Goal: Information Seeking & Learning: Learn about a topic

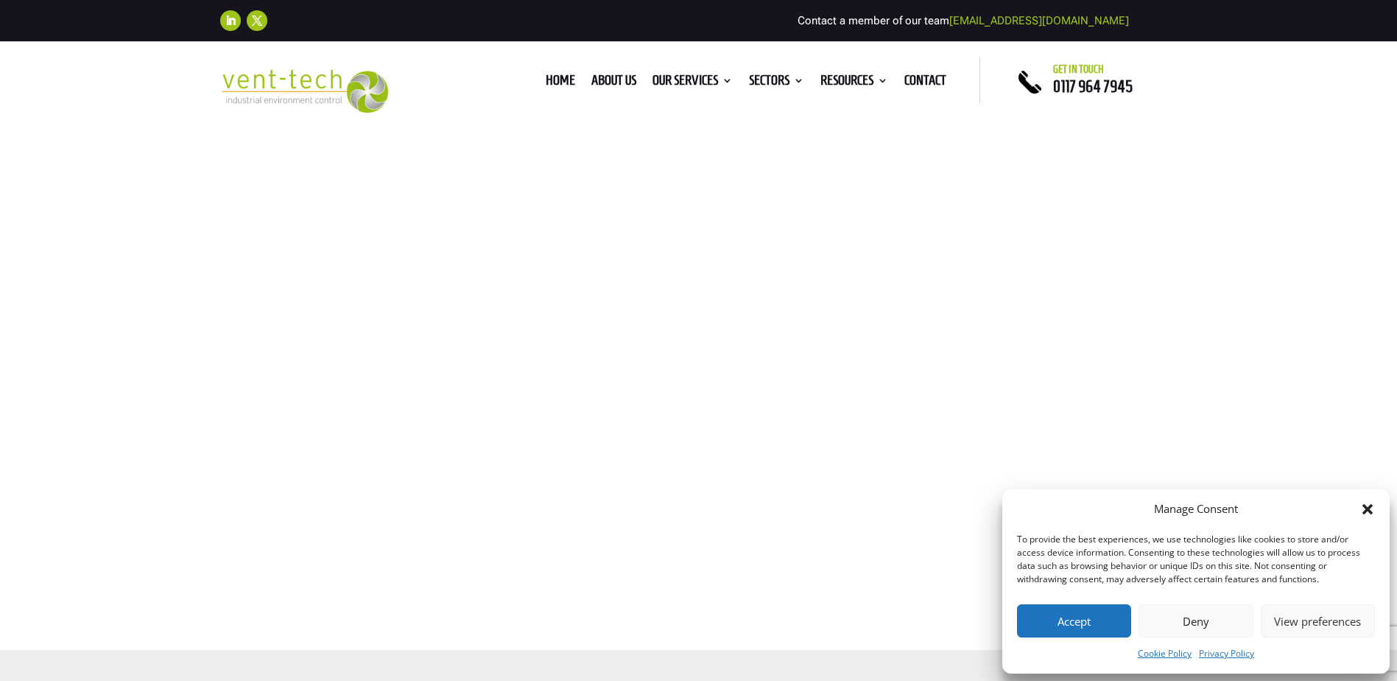
click at [1096, 628] on button "Accept" at bounding box center [1074, 620] width 114 height 33
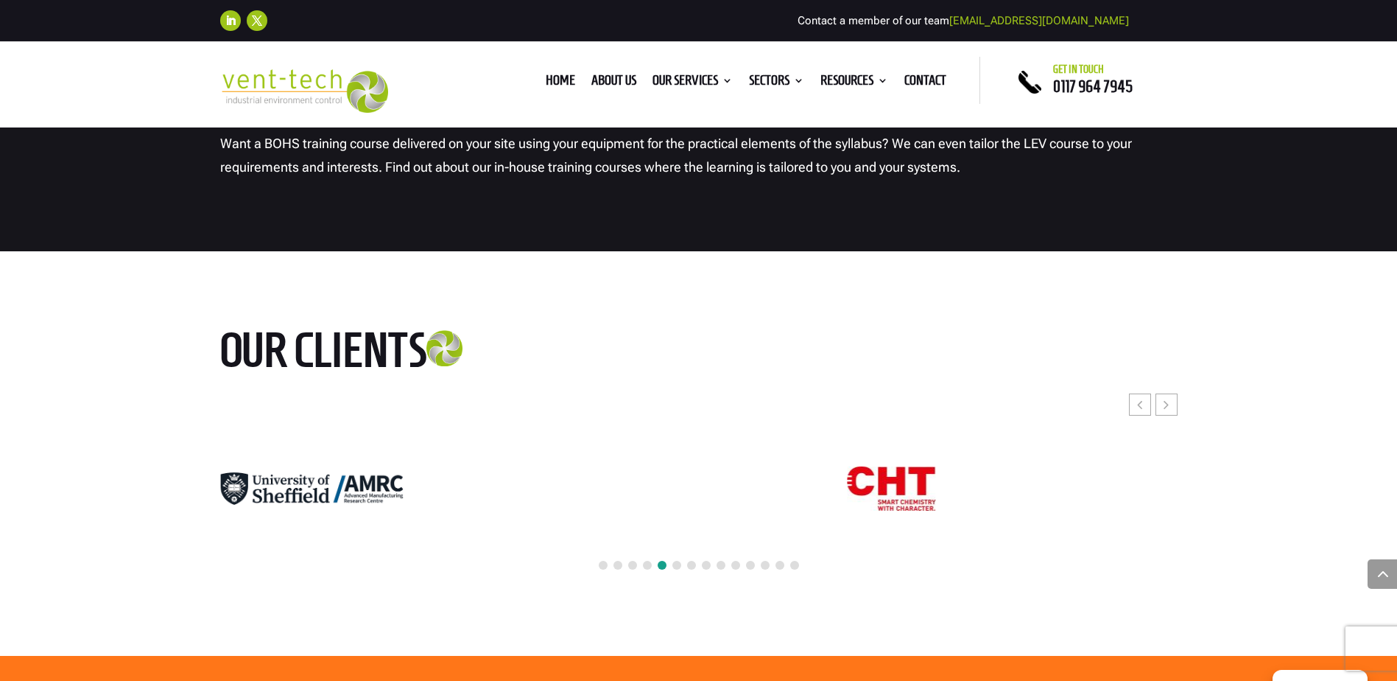
scroll to position [2652, 0]
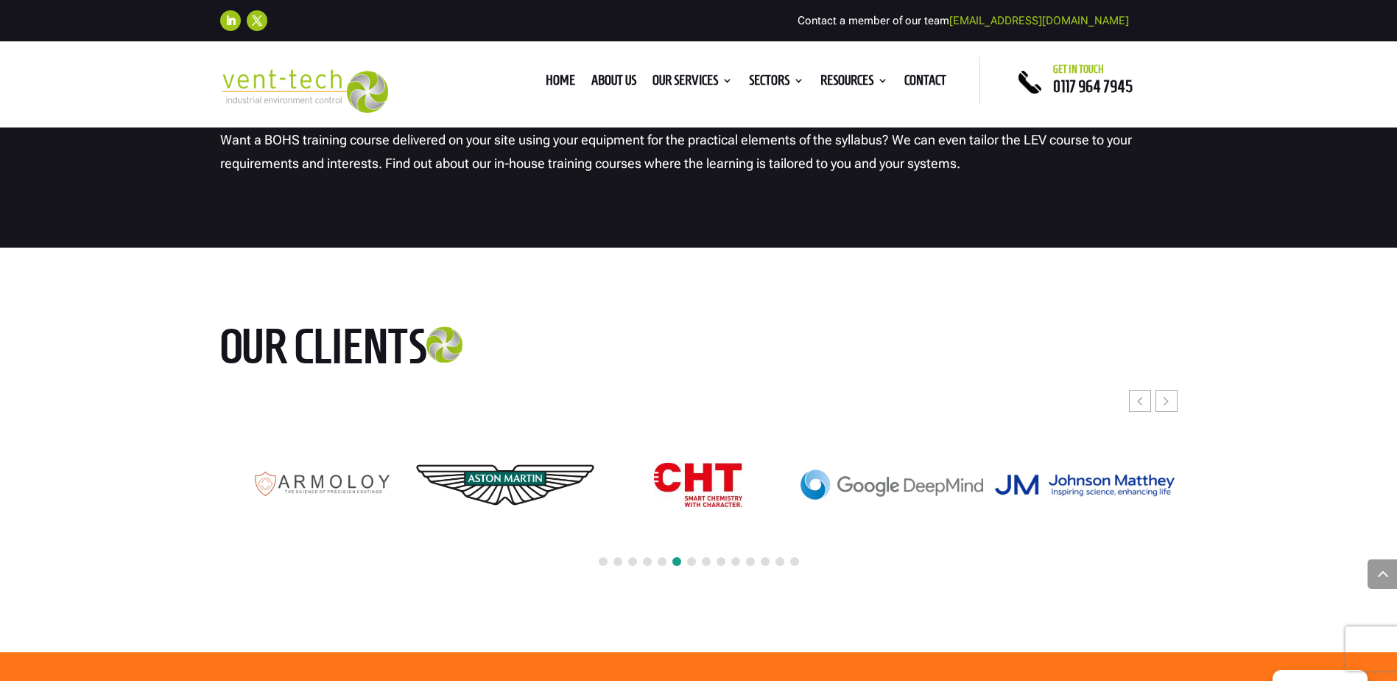
click at [703, 557] on span at bounding box center [706, 561] width 9 height 9
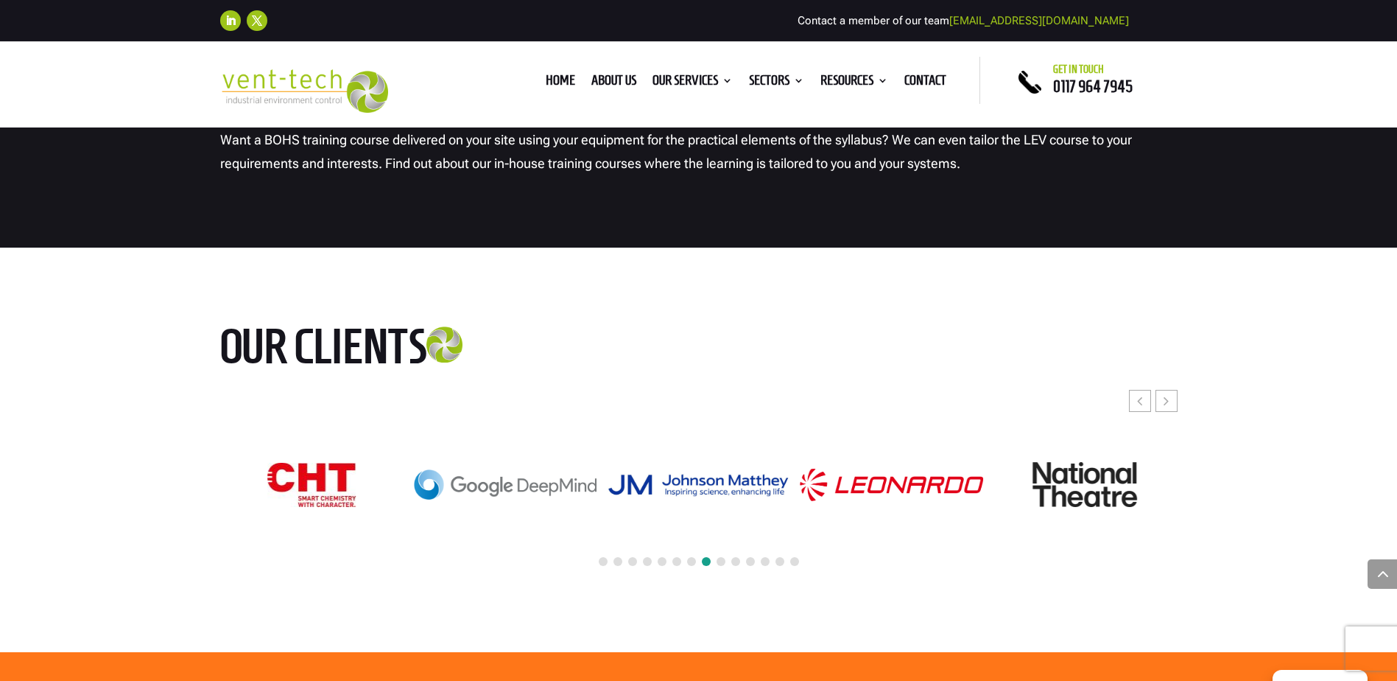
click at [719, 557] on span at bounding box center [721, 561] width 9 height 9
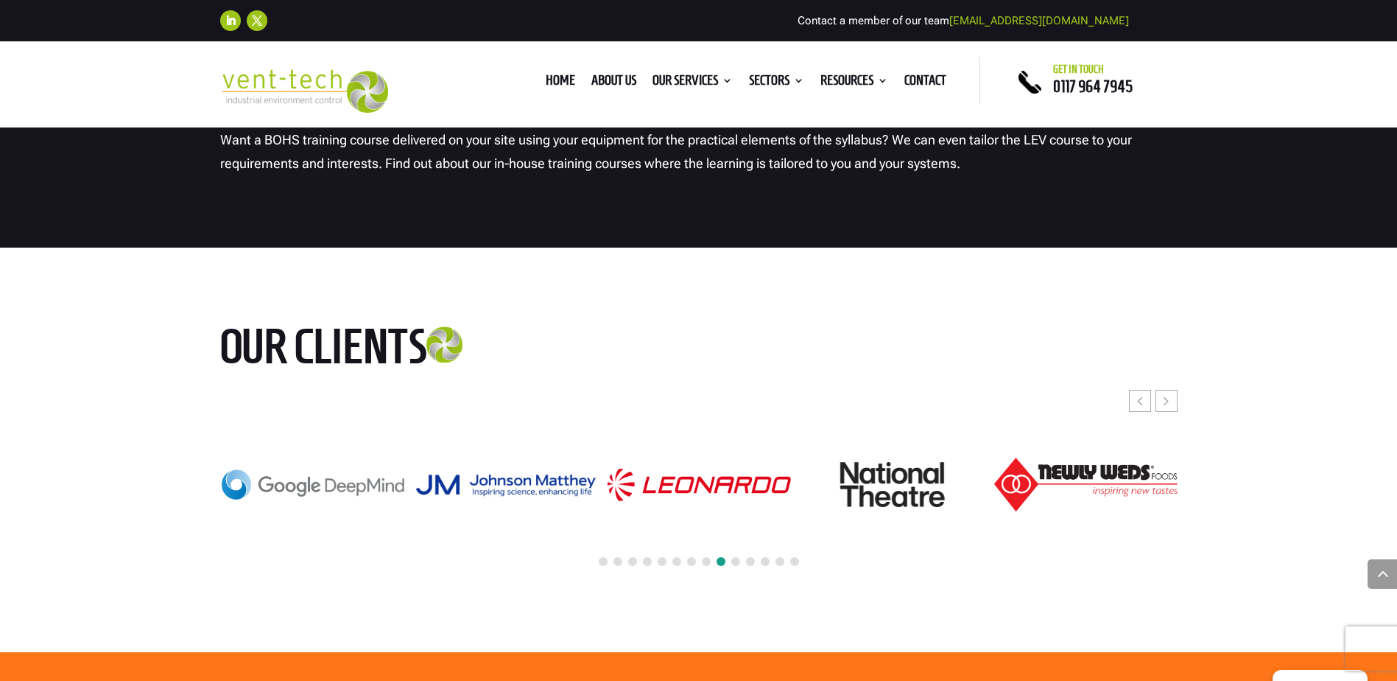
click at [730, 546] on div at bounding box center [699, 562] width 958 height 32
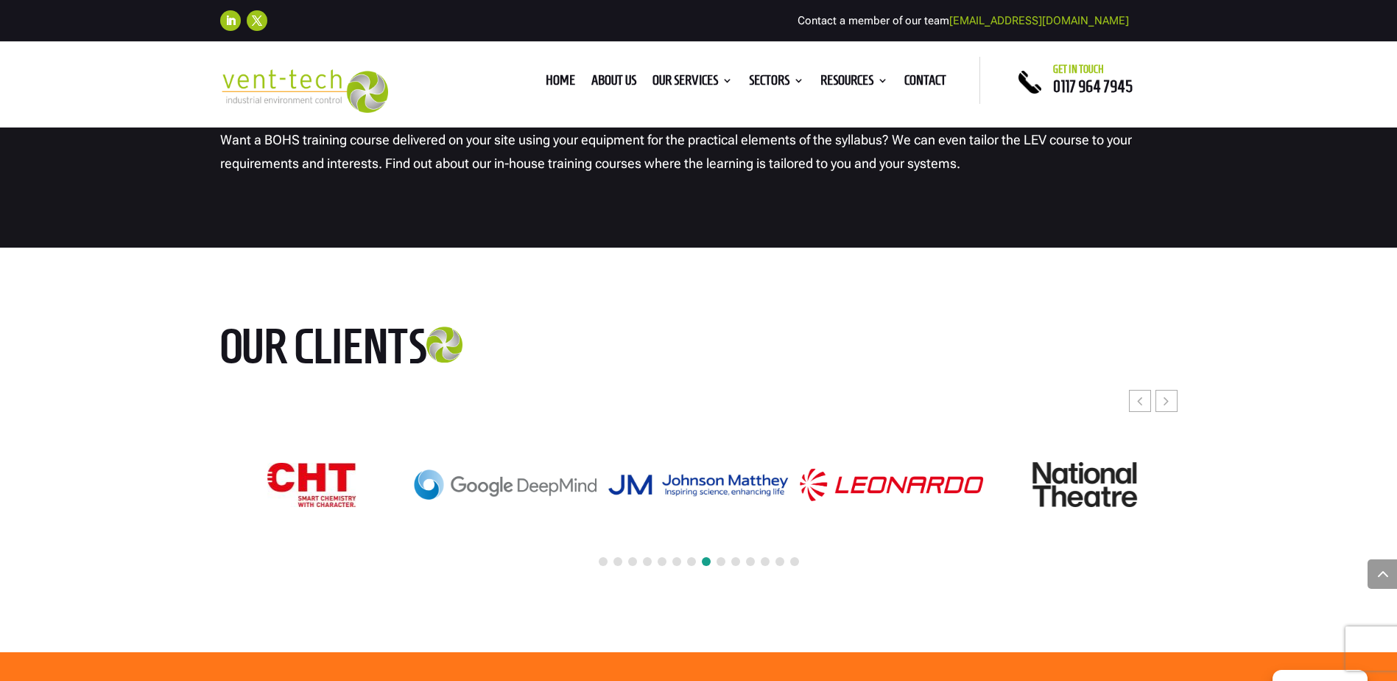
click at [754, 557] on span at bounding box center [750, 561] width 9 height 9
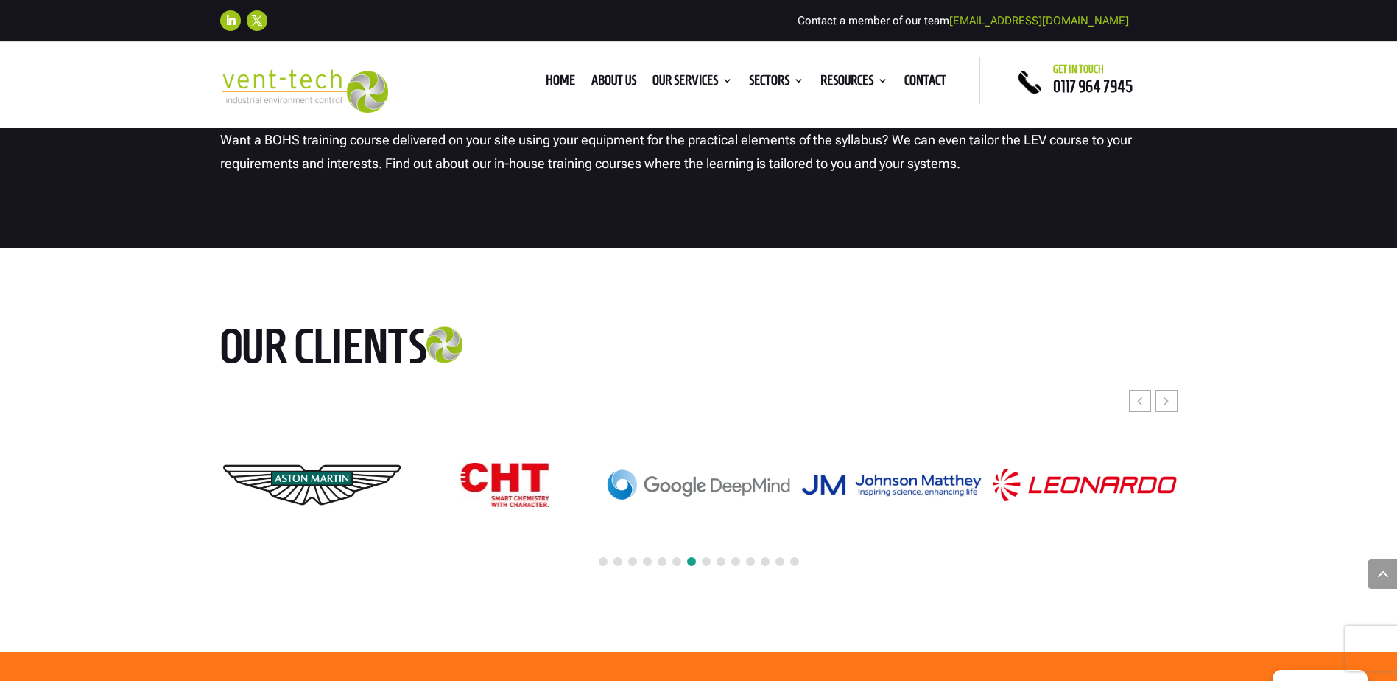
click at [766, 557] on span at bounding box center [765, 561] width 9 height 9
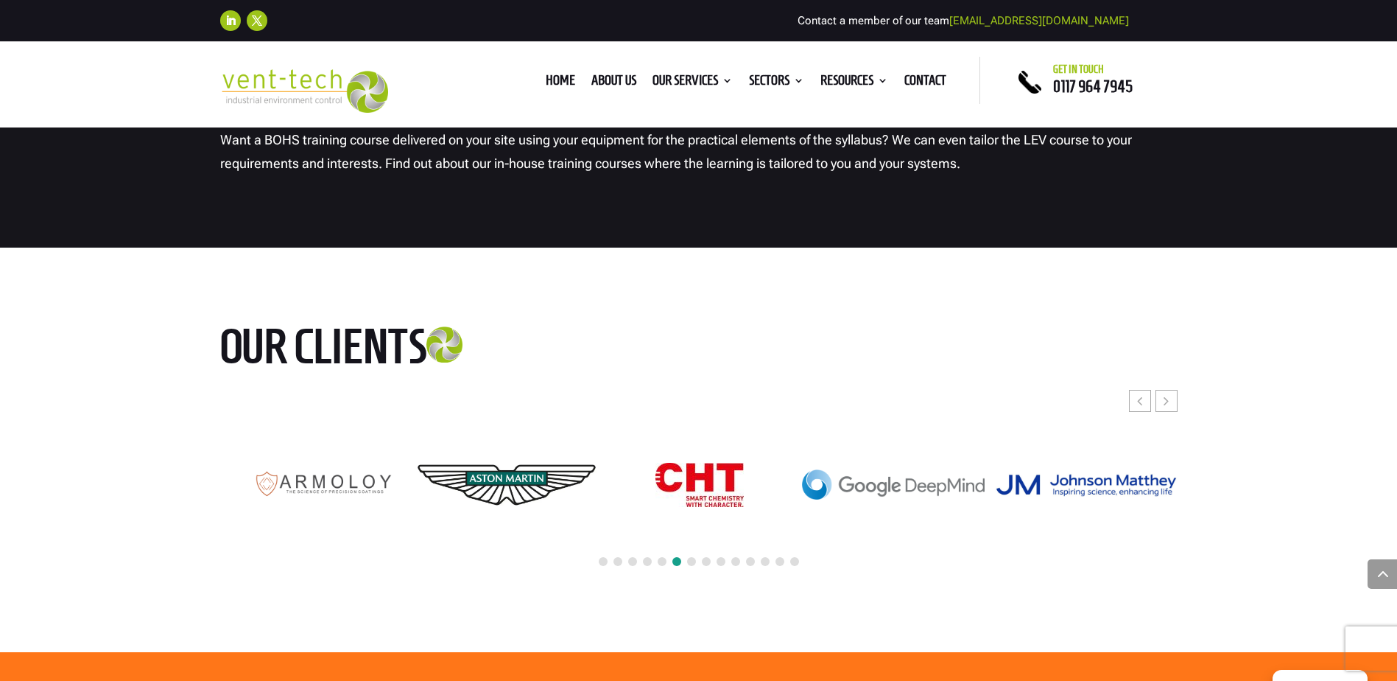
click at [784, 557] on span at bounding box center [780, 561] width 9 height 9
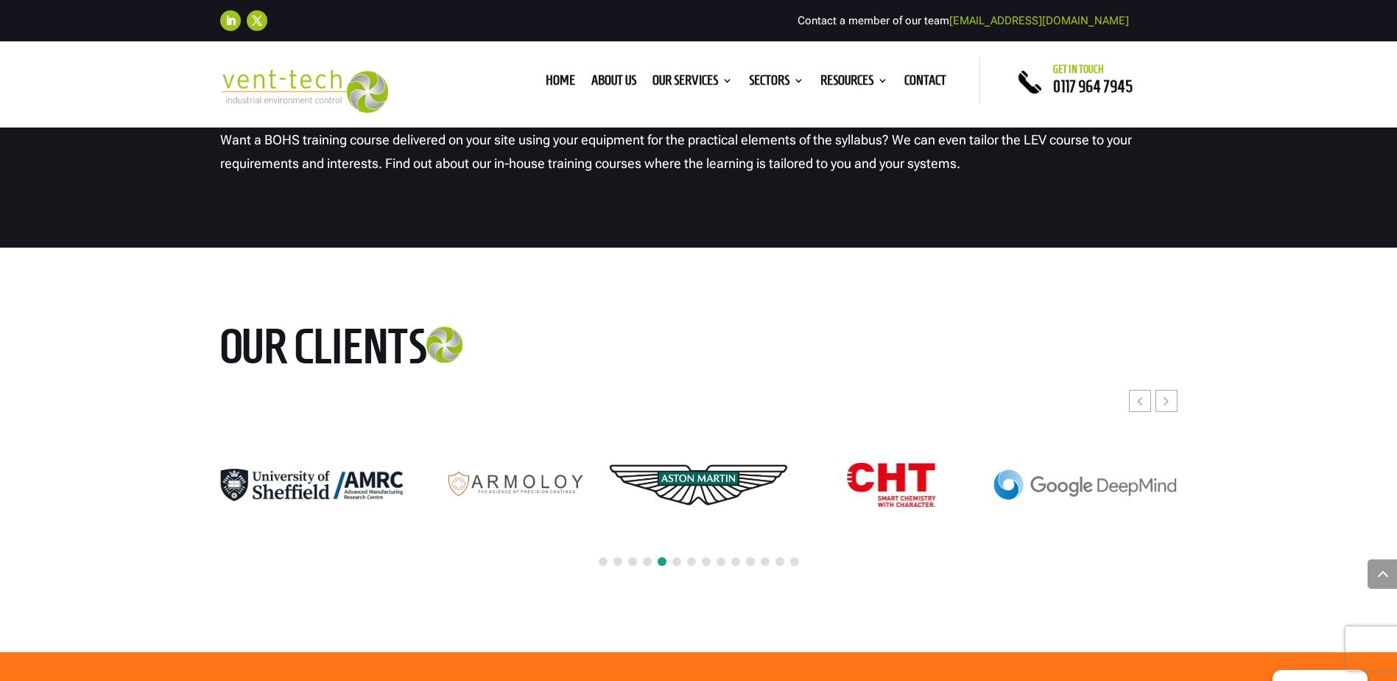
click at [788, 546] on div at bounding box center [699, 562] width 958 height 32
click at [797, 557] on span at bounding box center [794, 561] width 9 height 9
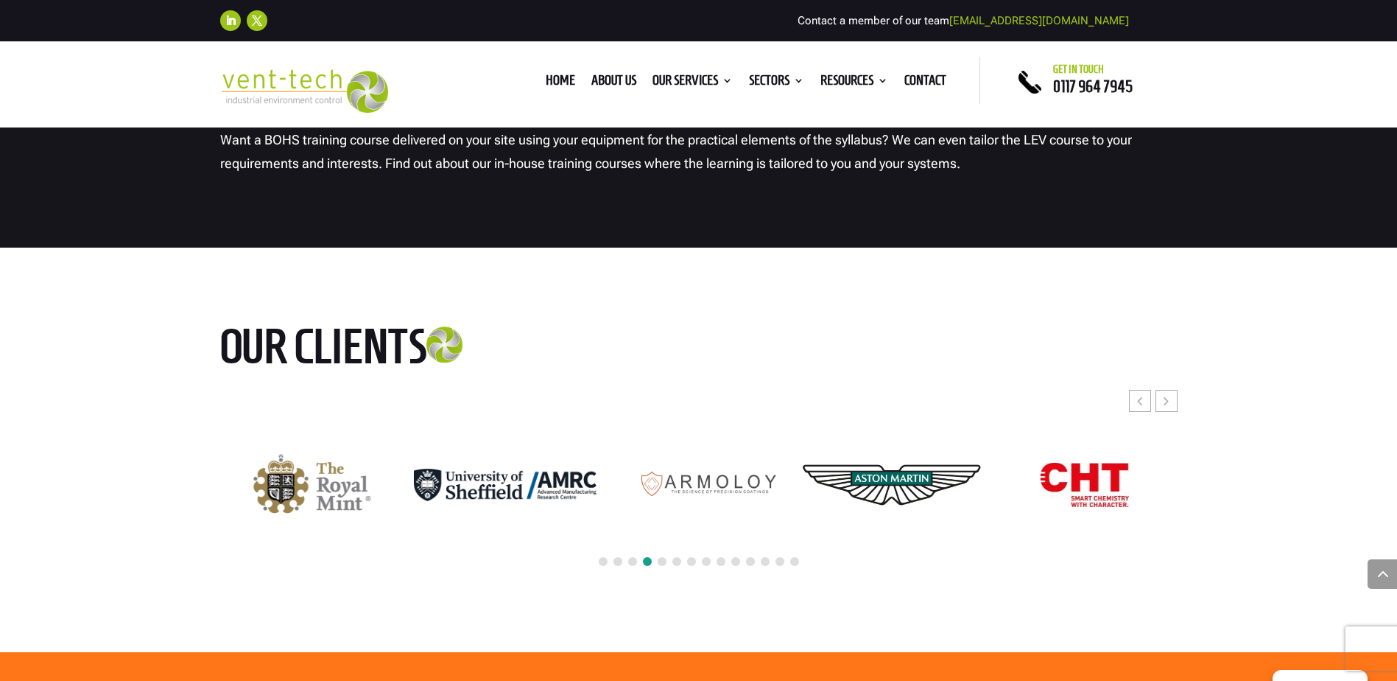
click at [797, 557] on span at bounding box center [794, 561] width 9 height 9
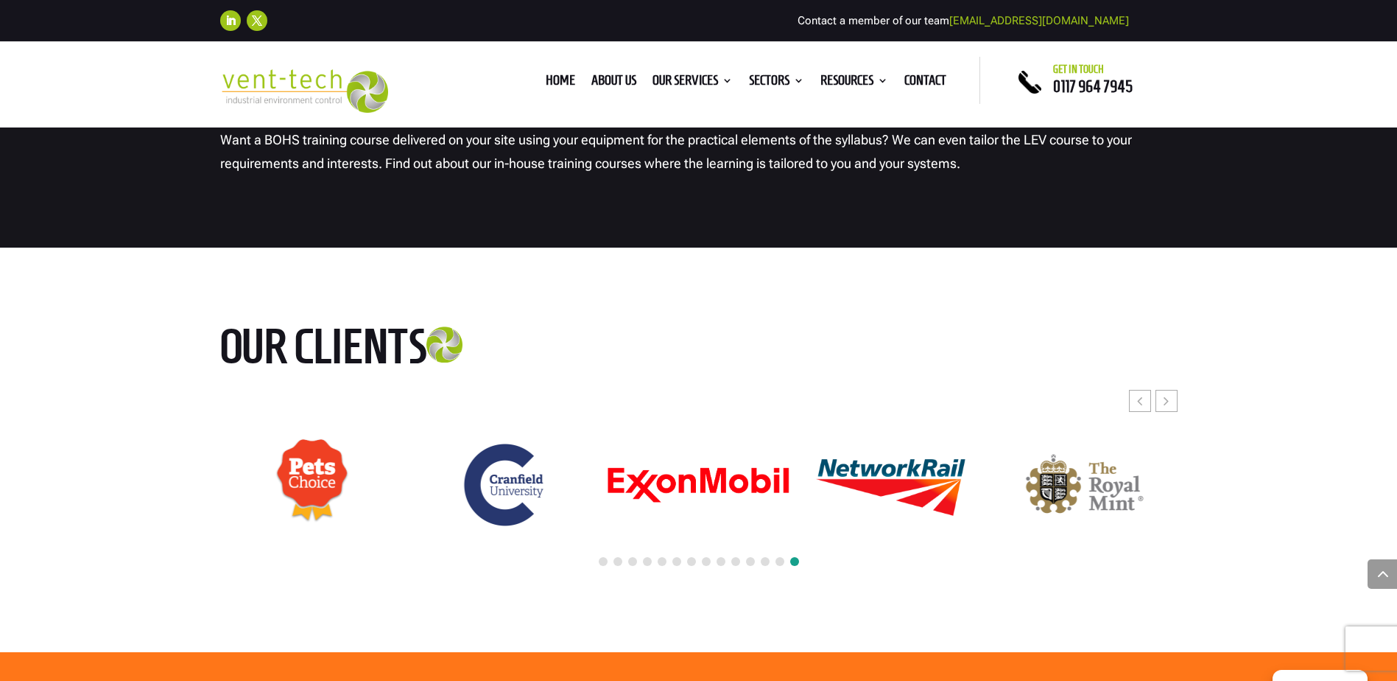
click at [782, 557] on span at bounding box center [780, 561] width 9 height 9
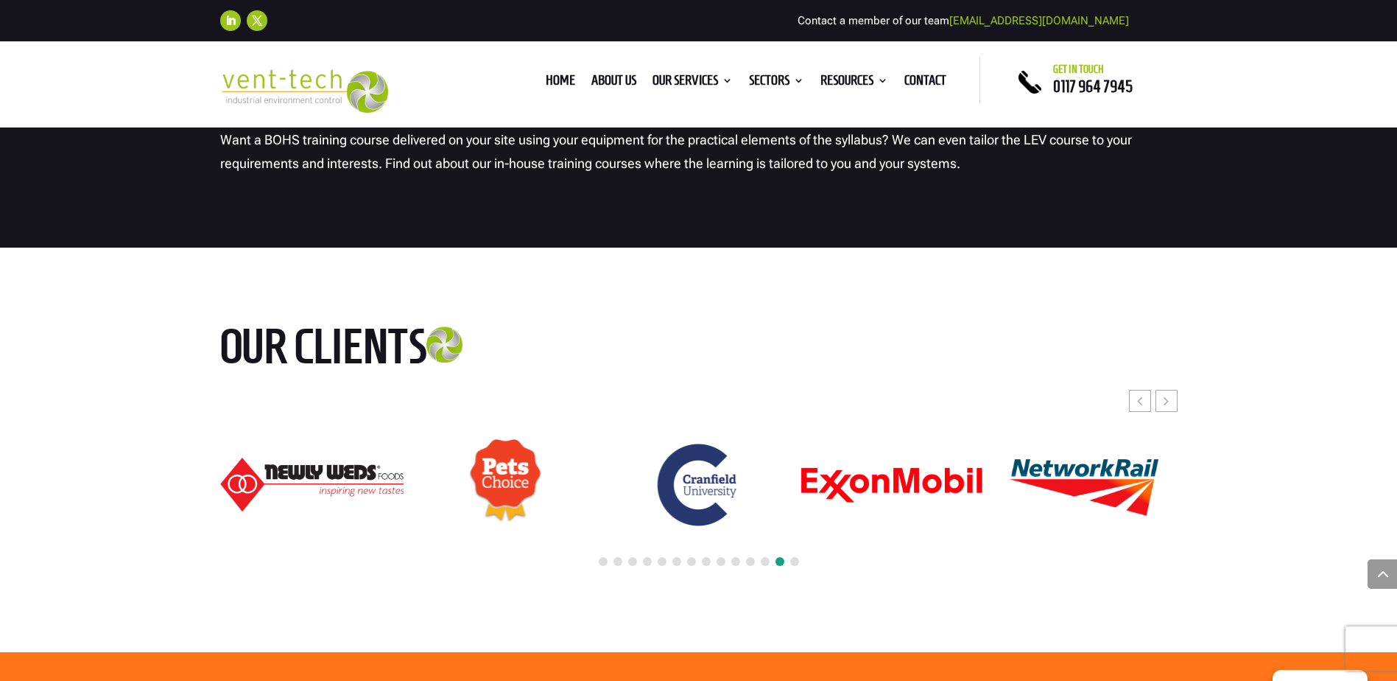
click at [759, 546] on div at bounding box center [699, 562] width 958 height 32
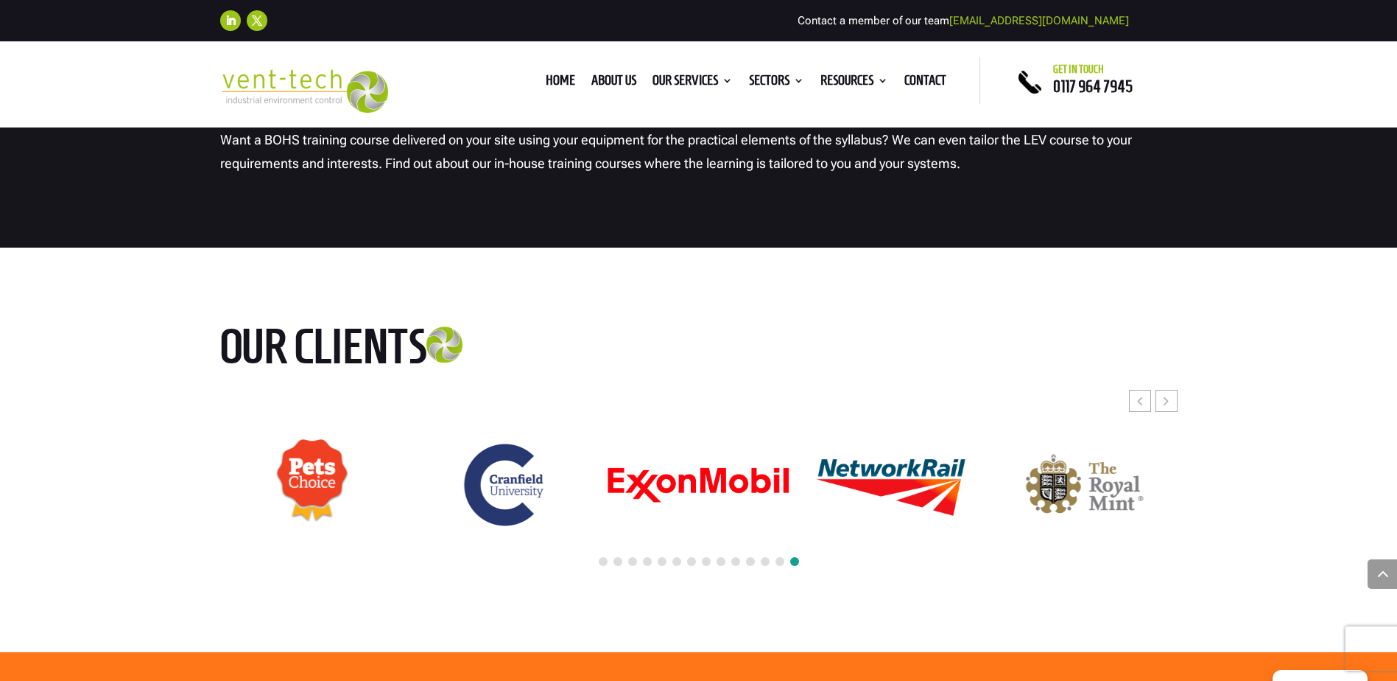
click at [742, 546] on div at bounding box center [699, 562] width 958 height 32
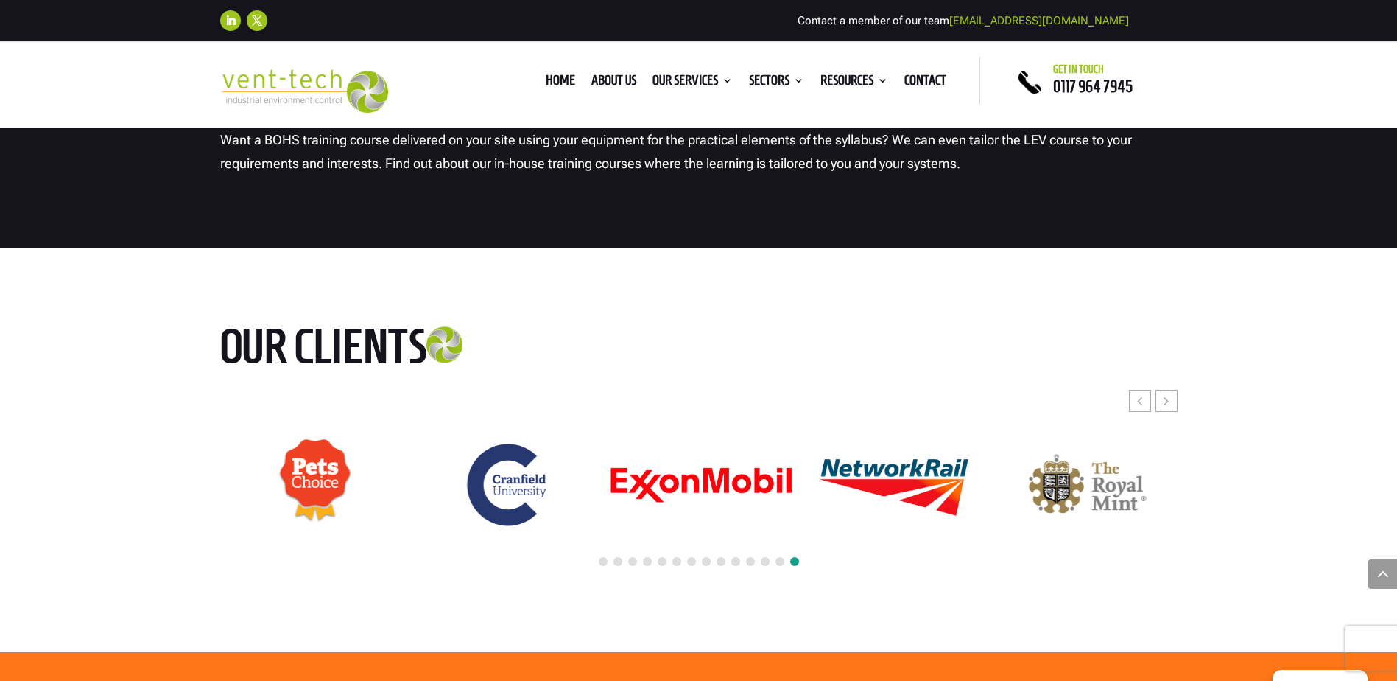
click at [1005, 490] on div at bounding box center [699, 484] width 958 height 189
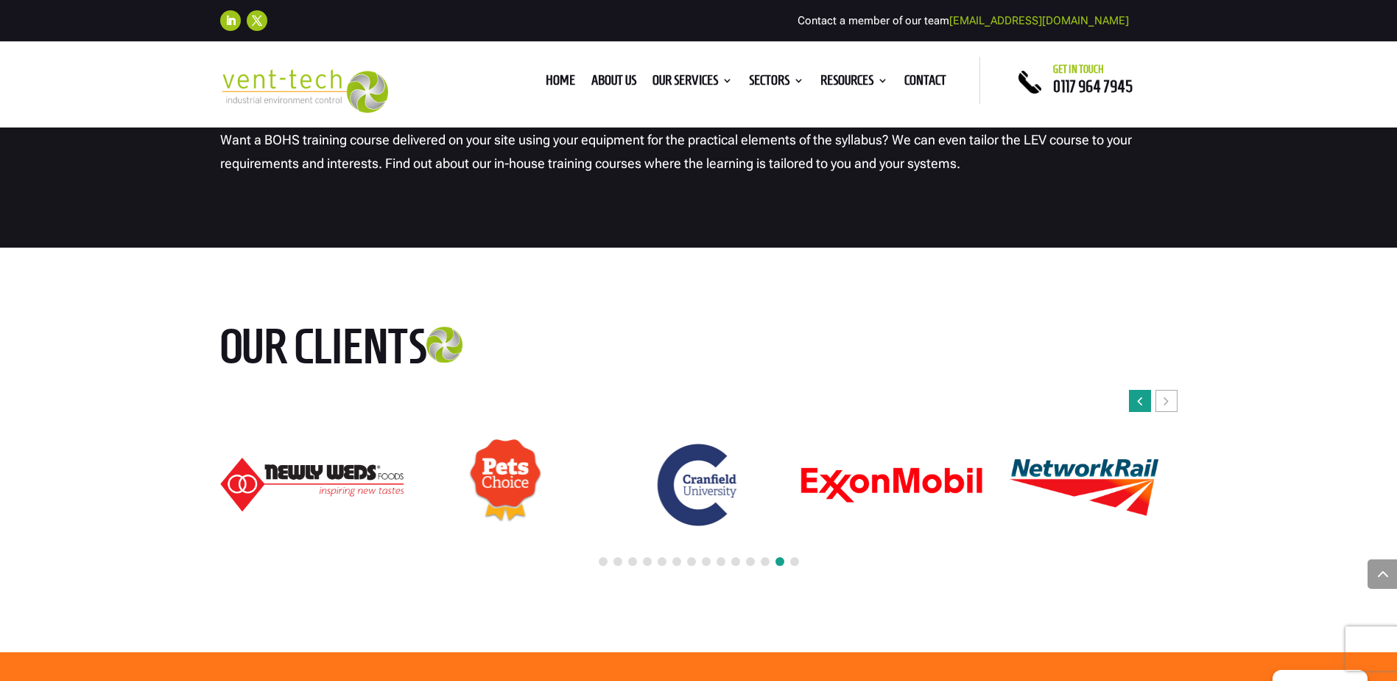
click at [1146, 390] on div "Previous slide" at bounding box center [1140, 401] width 22 height 22
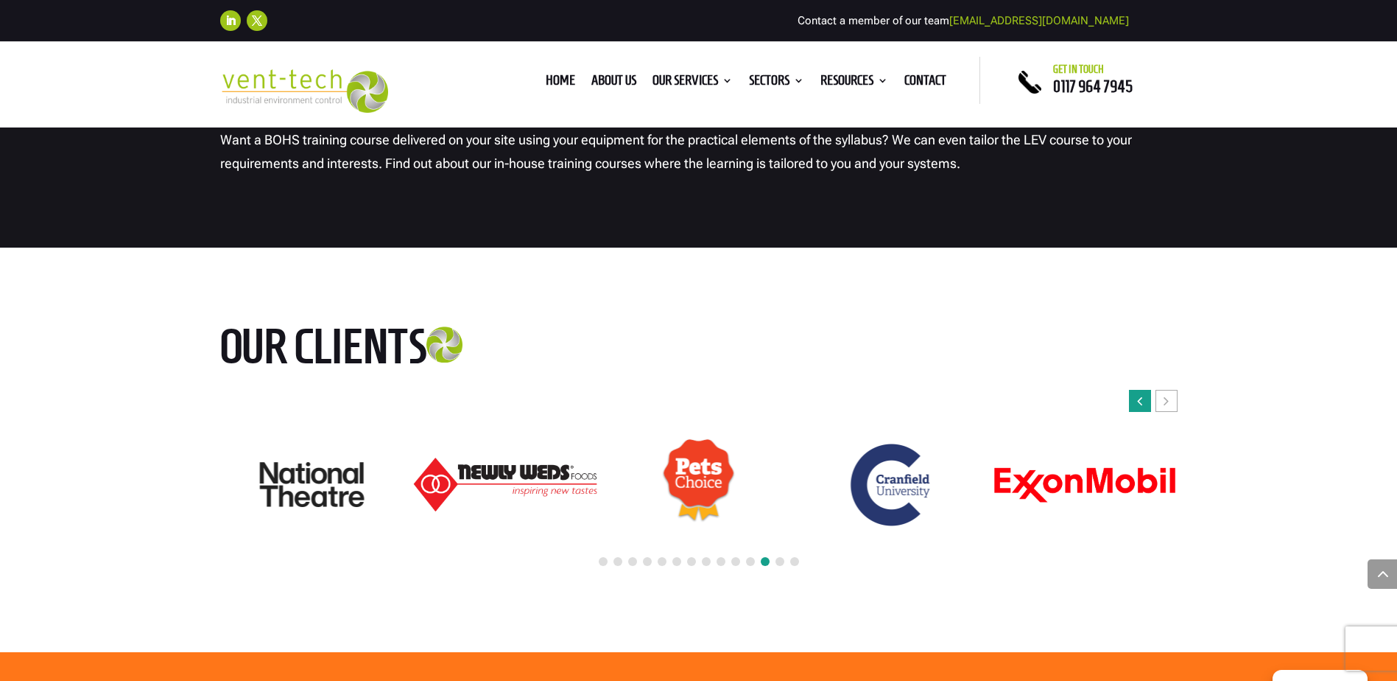
click at [1146, 390] on div "Previous slide" at bounding box center [1140, 401] width 22 height 22
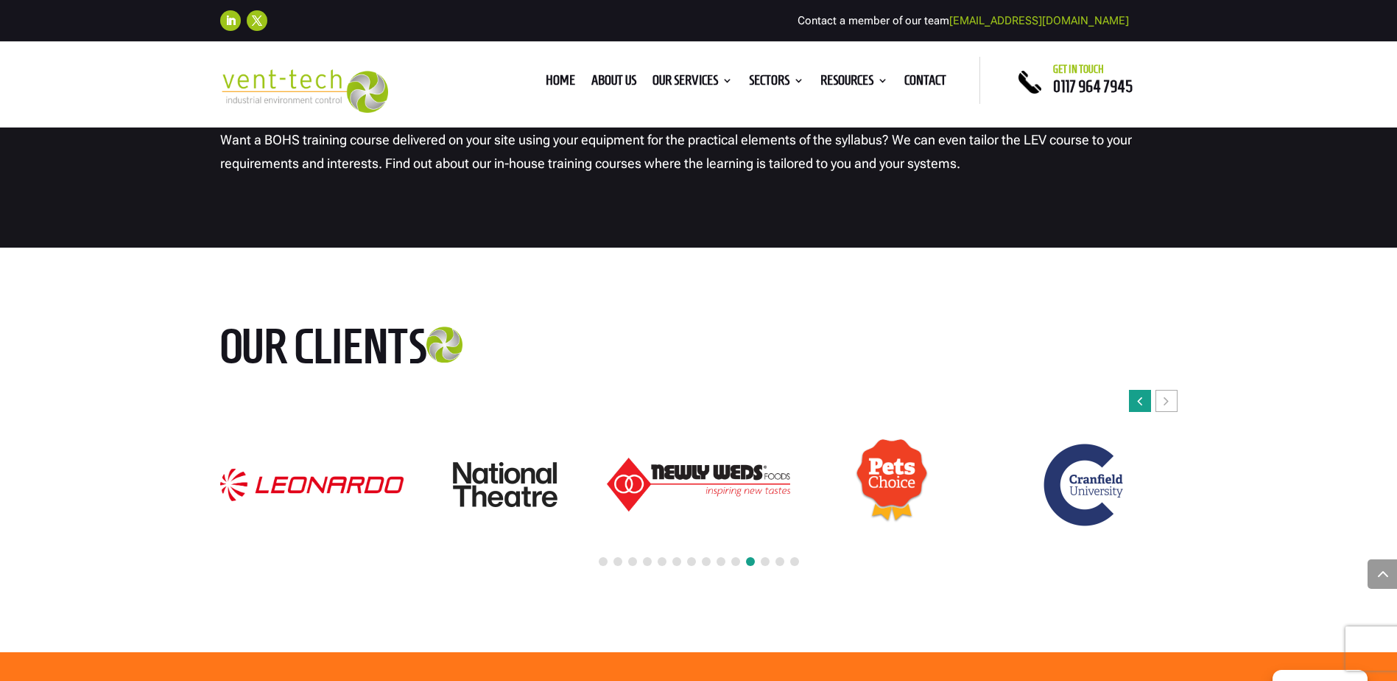
click at [1146, 390] on div "Previous slide" at bounding box center [1140, 401] width 22 height 22
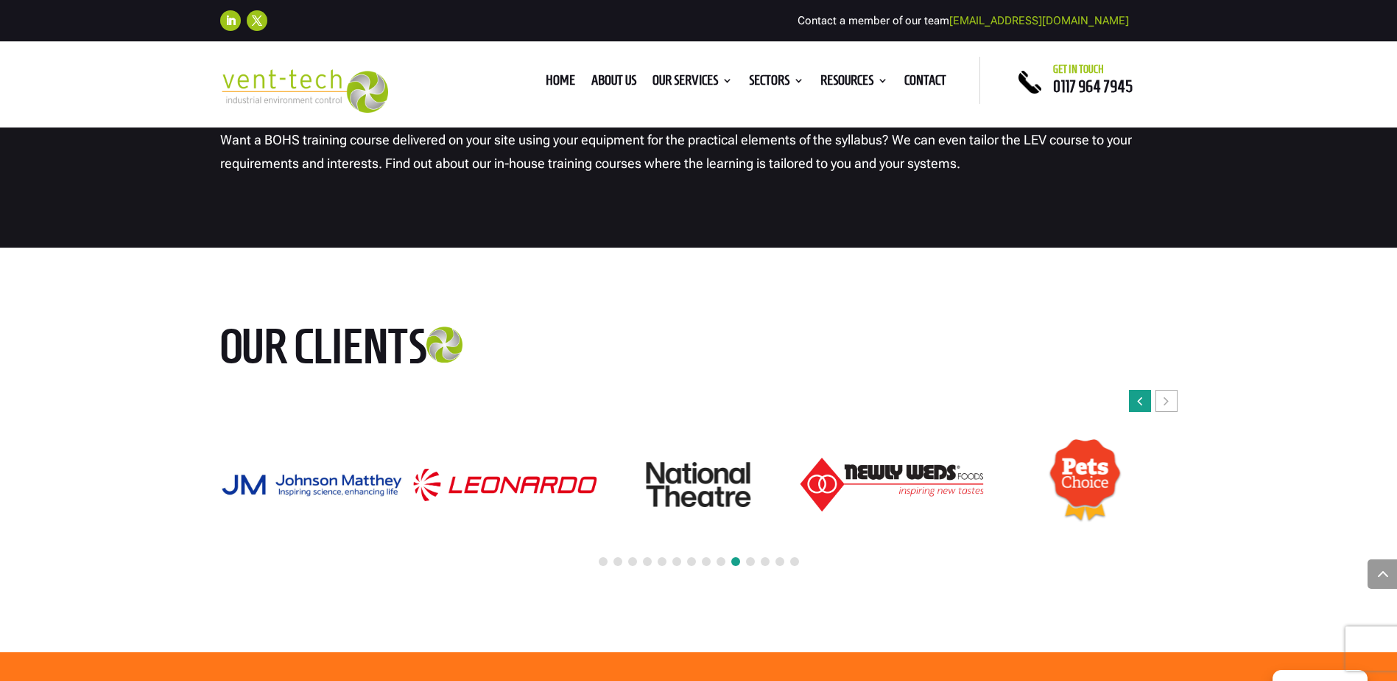
click at [1146, 390] on div "Previous slide" at bounding box center [1140, 401] width 22 height 22
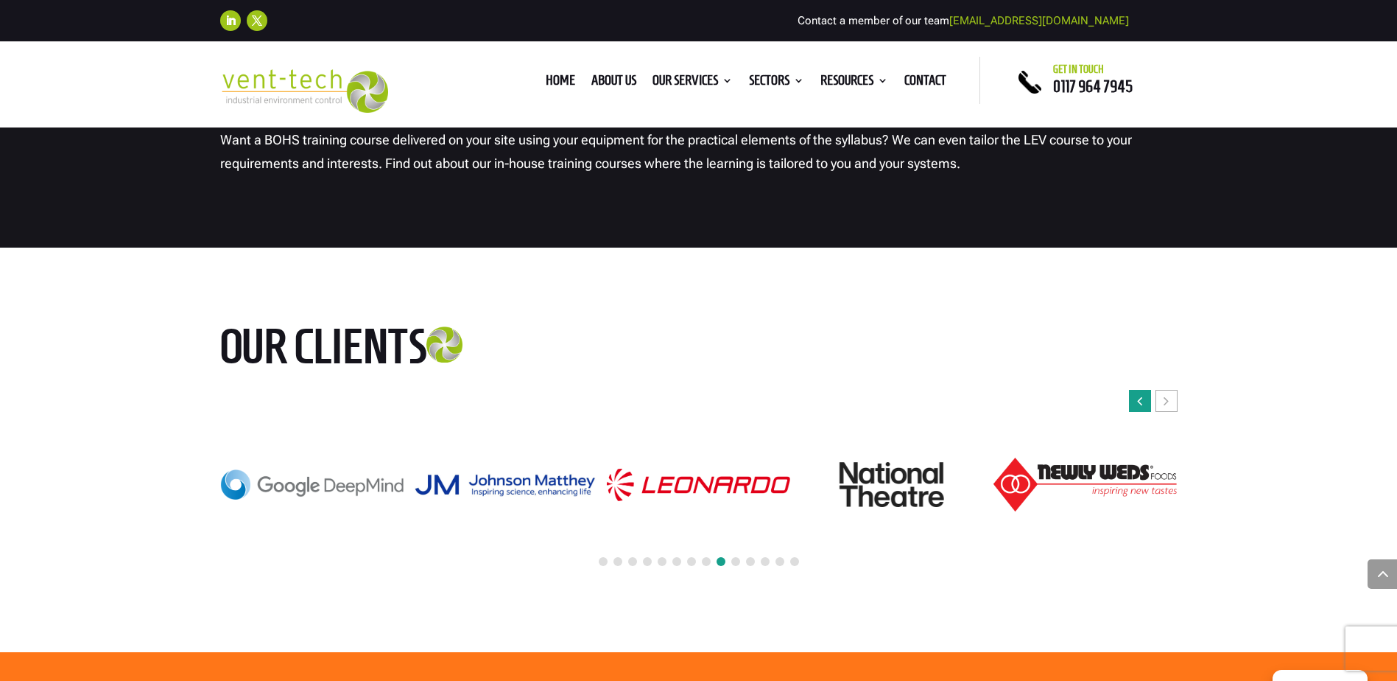
click at [1146, 390] on div "Previous slide" at bounding box center [1140, 401] width 22 height 22
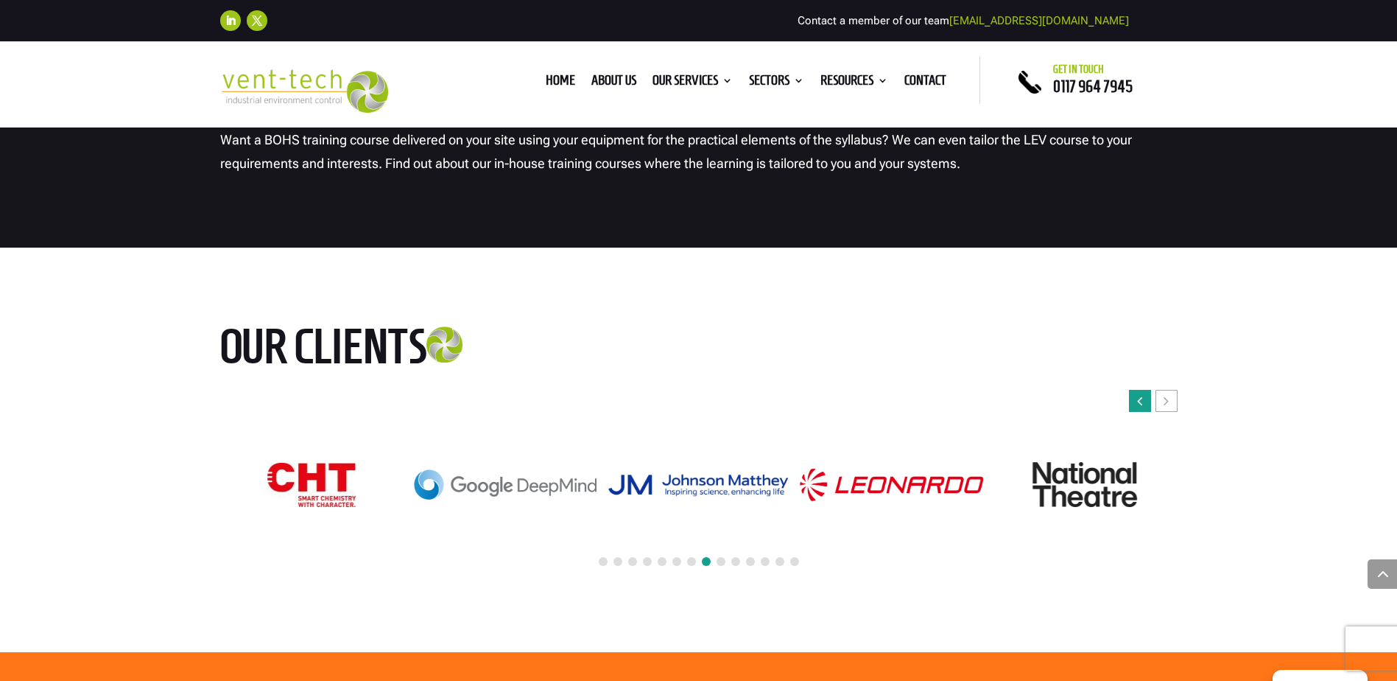
click at [1146, 390] on div "Previous slide" at bounding box center [1140, 401] width 22 height 22
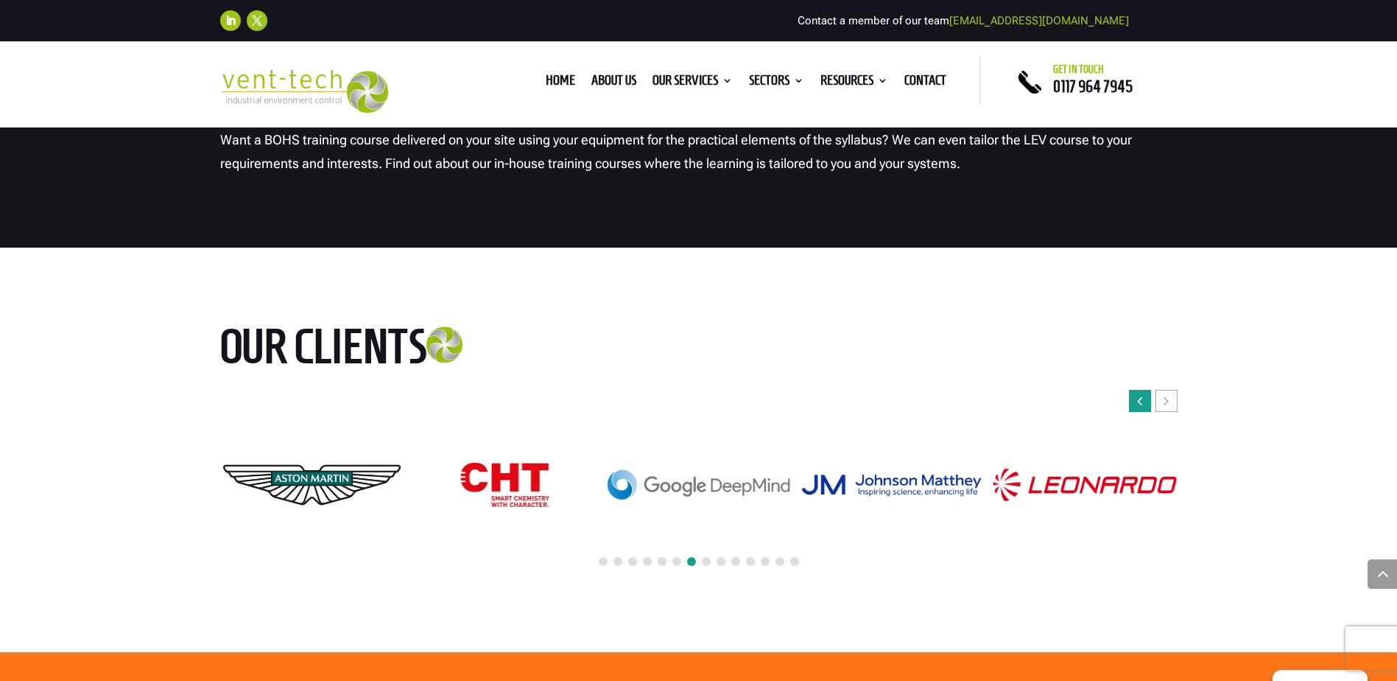
click at [1146, 390] on div "Previous slide" at bounding box center [1140, 401] width 22 height 22
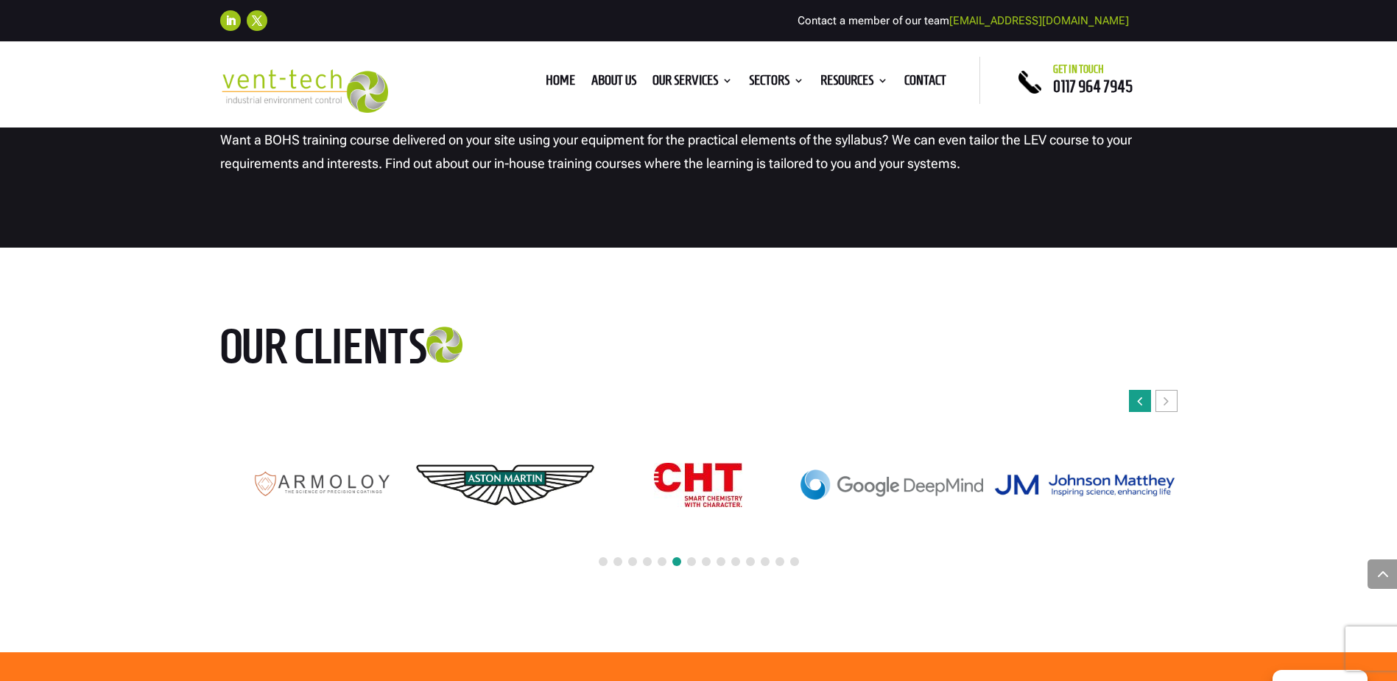
click at [1146, 390] on div "Previous slide" at bounding box center [1140, 401] width 22 height 22
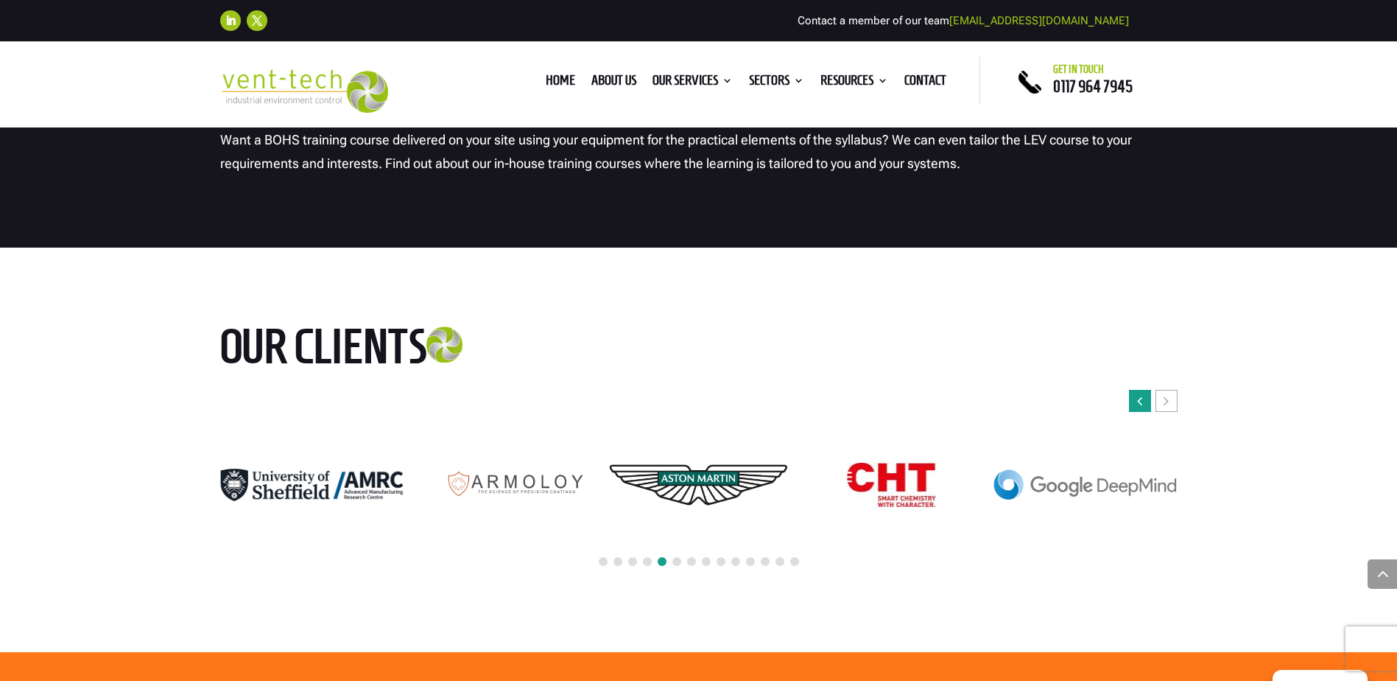
click at [1146, 390] on div "Previous slide" at bounding box center [1140, 401] width 22 height 22
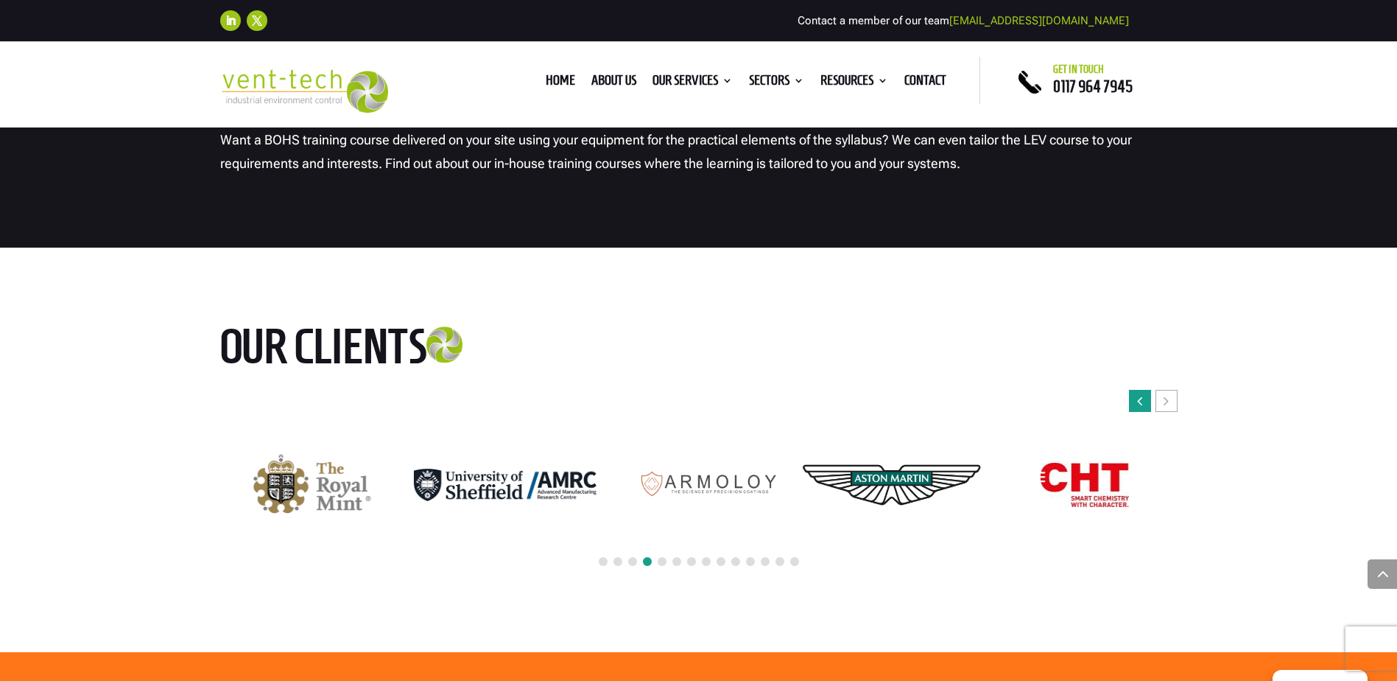
click at [1146, 390] on div "Previous slide" at bounding box center [1140, 401] width 22 height 22
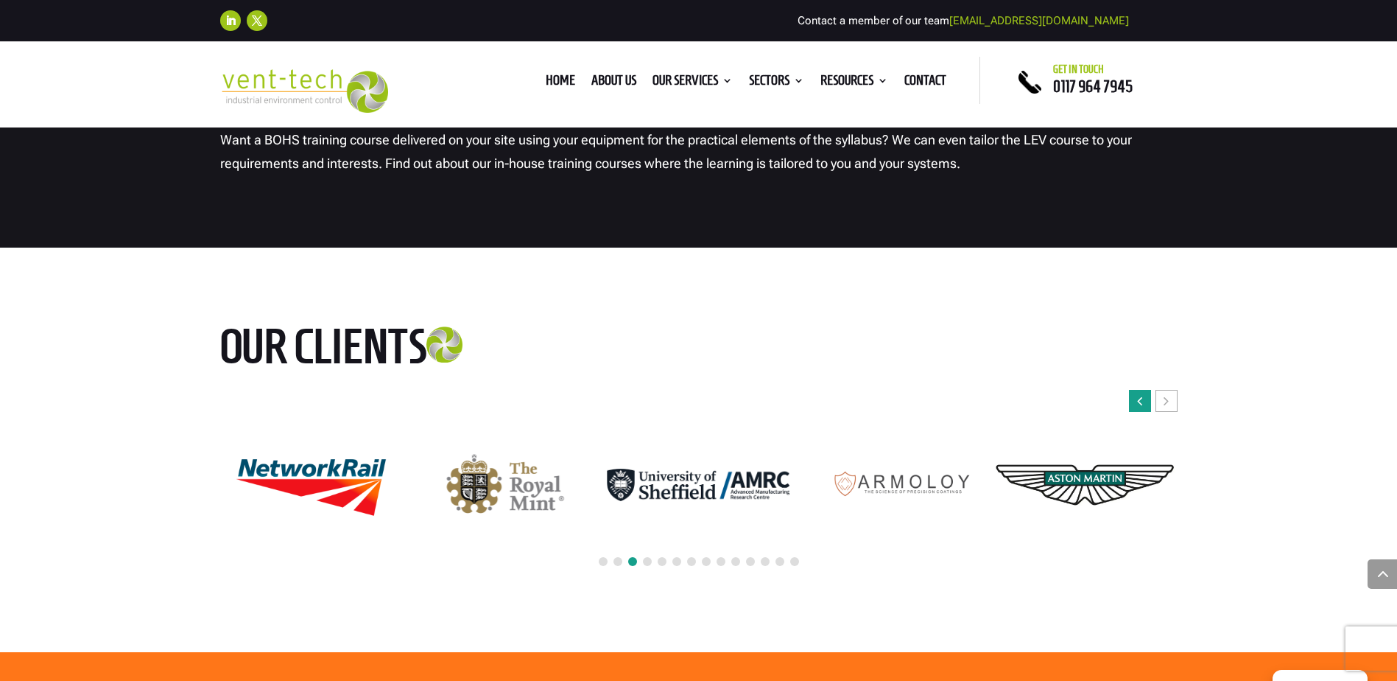
click at [1141, 390] on div "Previous slide" at bounding box center [1140, 401] width 22 height 22
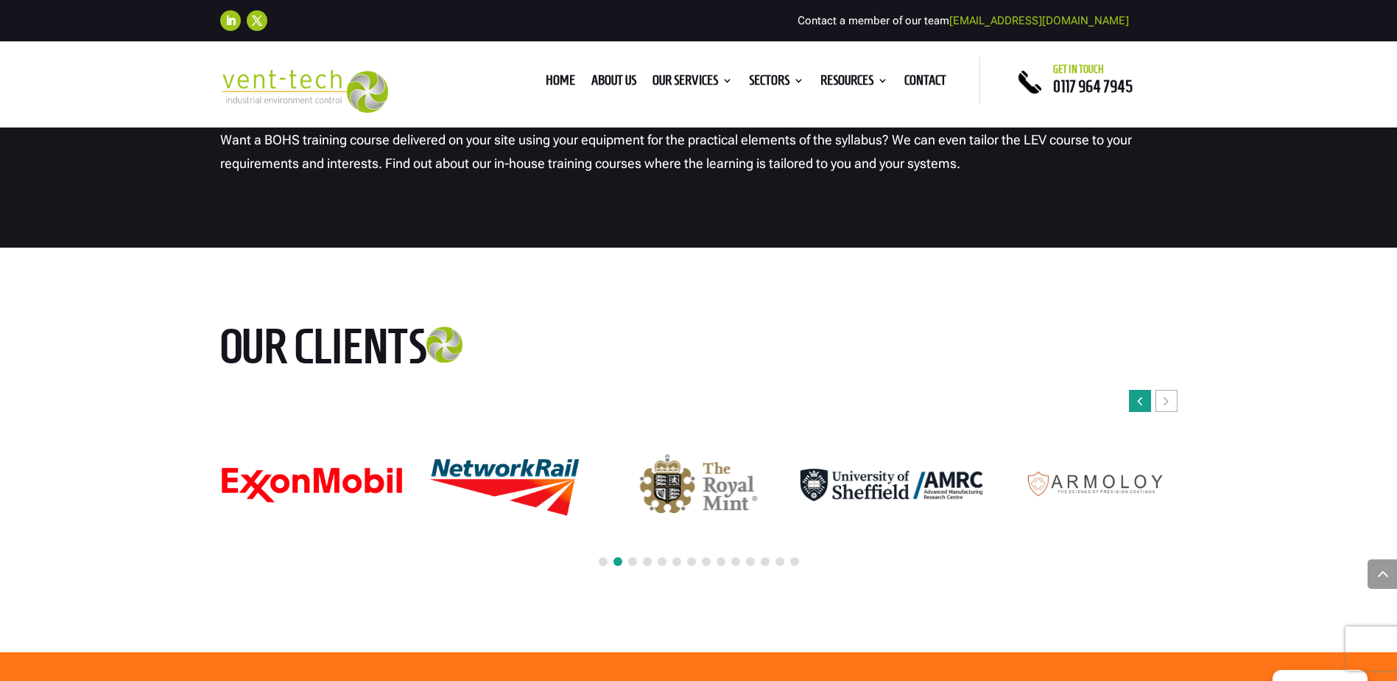
click at [1141, 393] on icon "Previous slide" at bounding box center [1139, 400] width 5 height 15
